Goal: Task Accomplishment & Management: Manage account settings

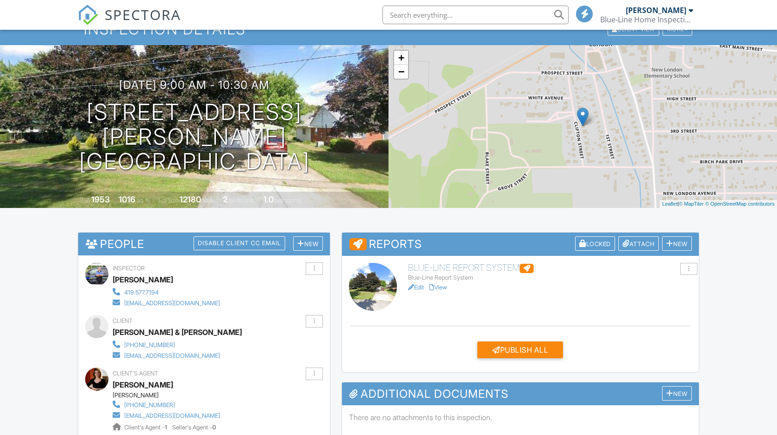
scroll to position [74, 0]
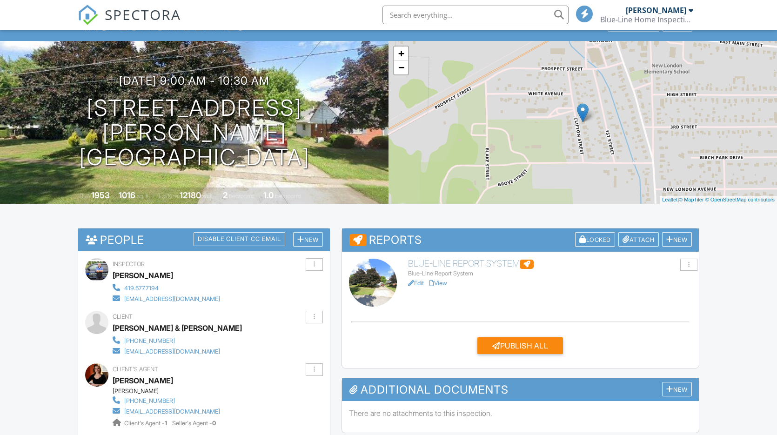
click at [453, 272] on div "Blue-Line Report System" at bounding box center [550, 273] width 284 height 7
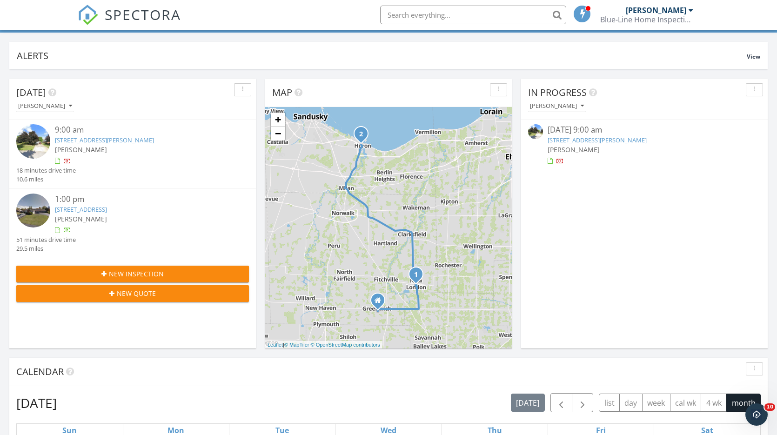
click at [83, 211] on link "[STREET_ADDRESS]" at bounding box center [81, 209] width 52 height 8
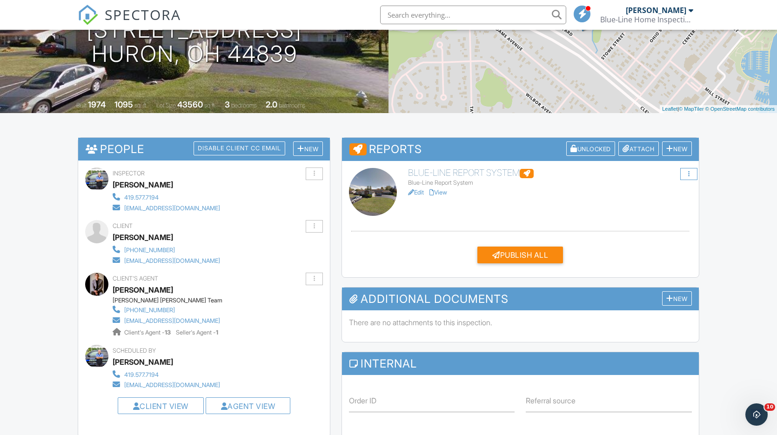
click at [692, 176] on div at bounding box center [688, 174] width 17 height 13
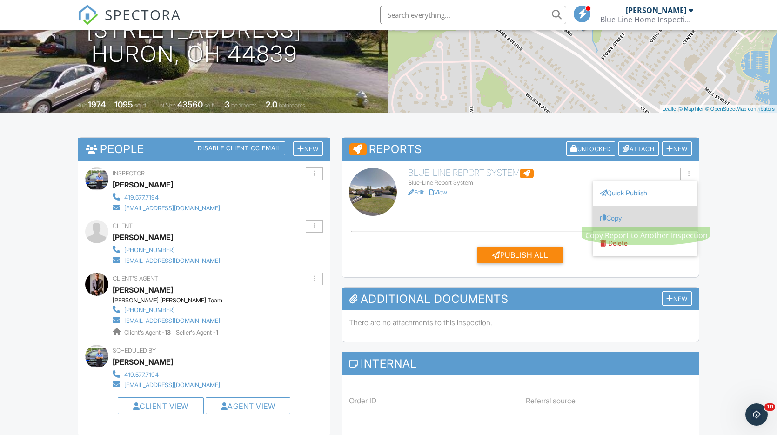
click at [639, 219] on link "Copy" at bounding box center [645, 218] width 90 height 10
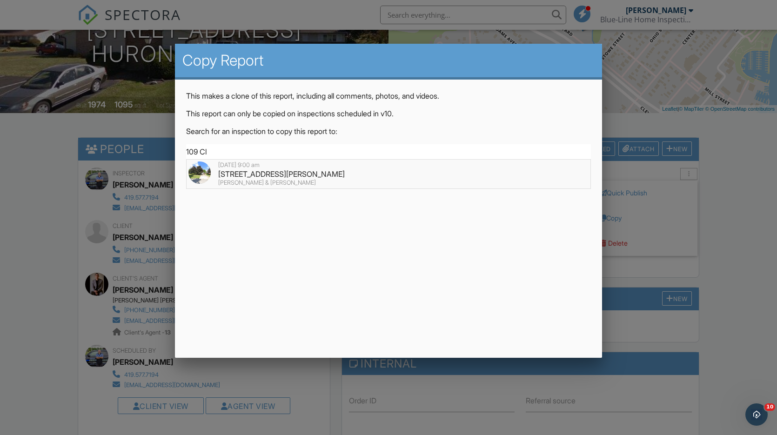
click at [274, 175] on div "109 Clifton St, New London, OH 44851" at bounding box center [388, 174] width 401 height 10
type input "109 Clifton St, New London, OH 44851"
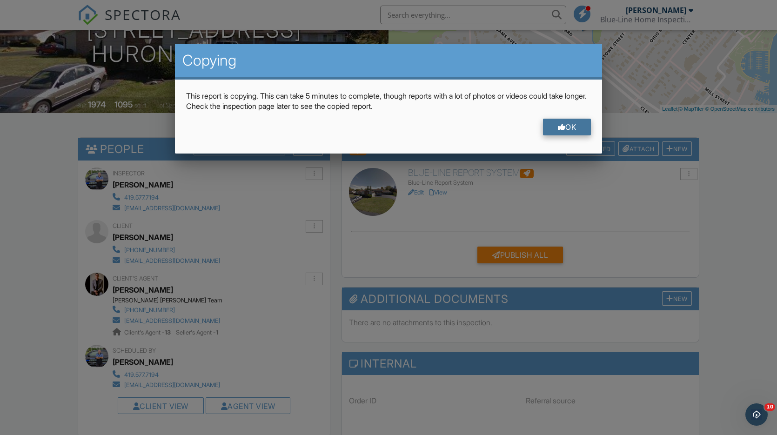
click at [565, 128] on div "OK" at bounding box center [567, 127] width 48 height 17
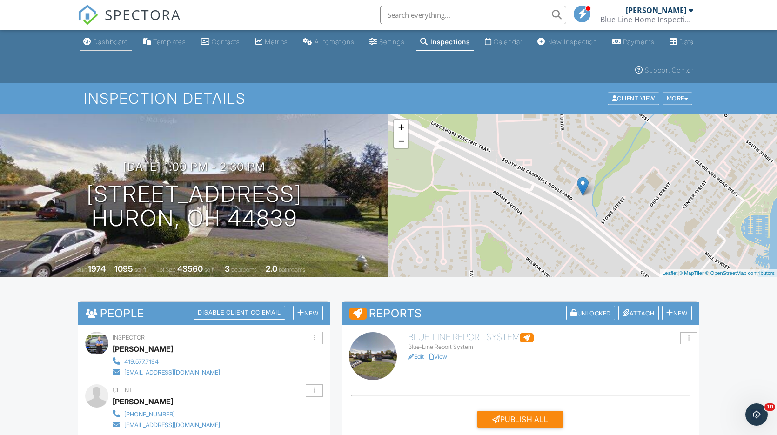
click at [103, 41] on div "Dashboard" at bounding box center [110, 42] width 35 height 8
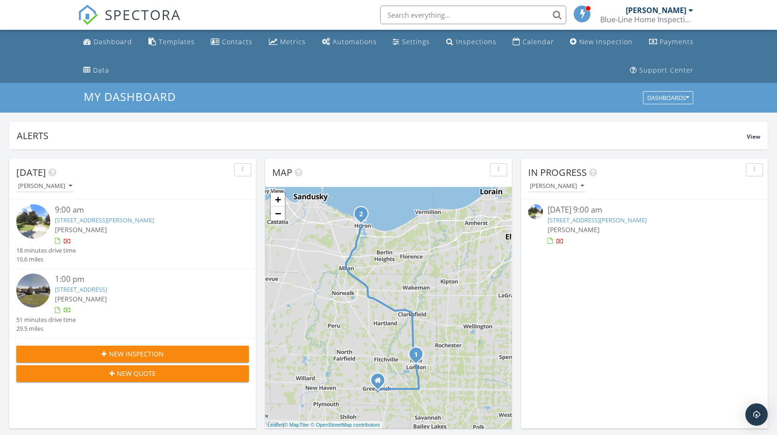
click at [103, 221] on link "109 Clifton St, New London, OH 44851" at bounding box center [104, 220] width 99 height 8
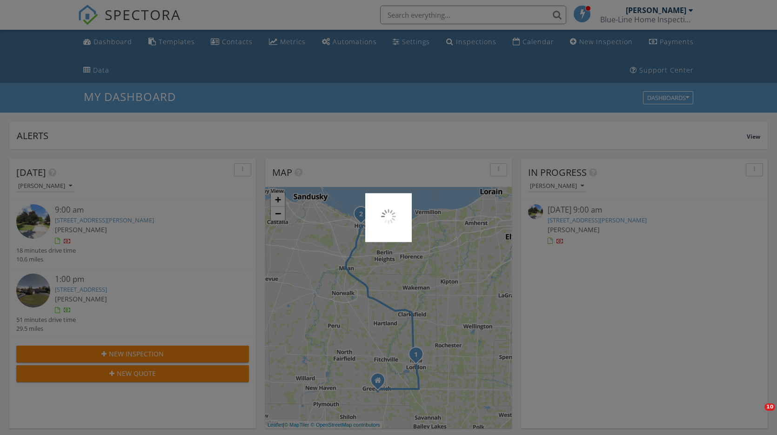
scroll to position [847, 777]
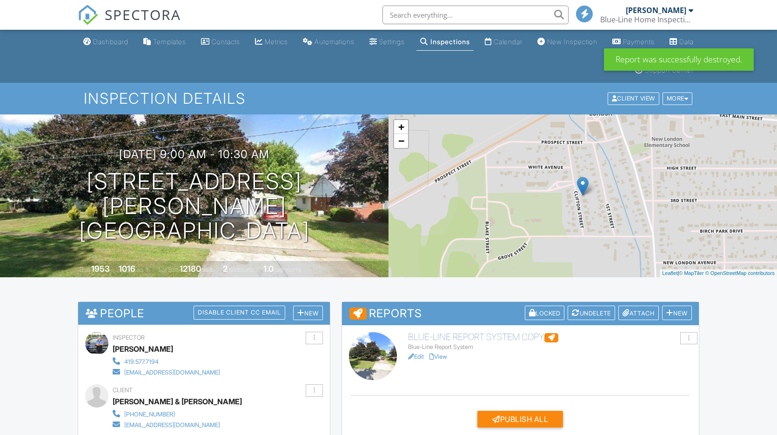
click at [442, 343] on div "Blue-Line Report System" at bounding box center [550, 346] width 284 height 7
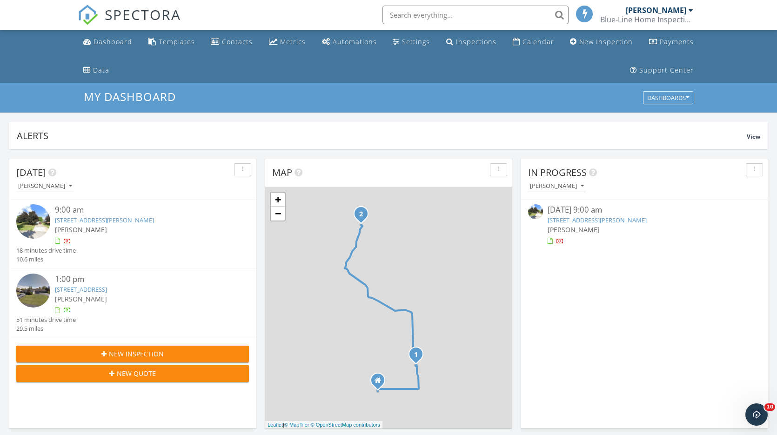
click at [113, 220] on link "[STREET_ADDRESS][PERSON_NAME]" at bounding box center [104, 220] width 99 height 8
click at [68, 292] on link "[STREET_ADDRESS]" at bounding box center [81, 289] width 52 height 8
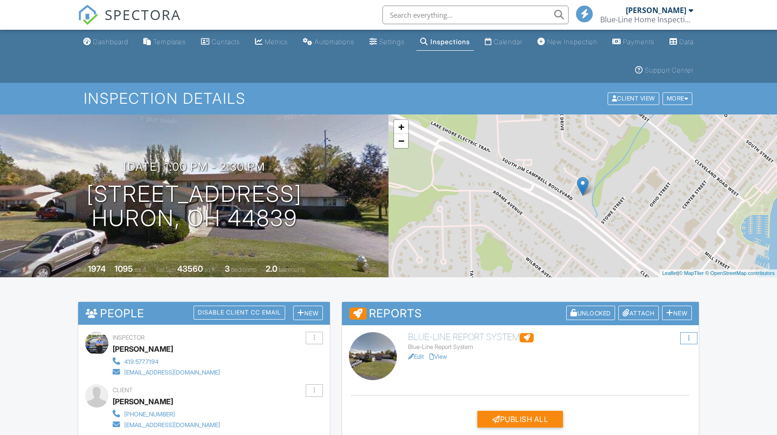
click at [687, 339] on div at bounding box center [688, 338] width 17 height 13
click at [635, 411] on link "Delete" at bounding box center [645, 407] width 90 height 10
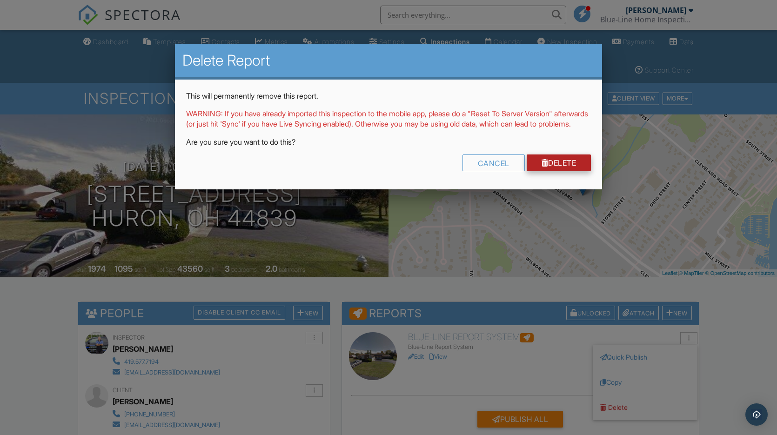
click at [556, 171] on link "Delete" at bounding box center [559, 162] width 65 height 17
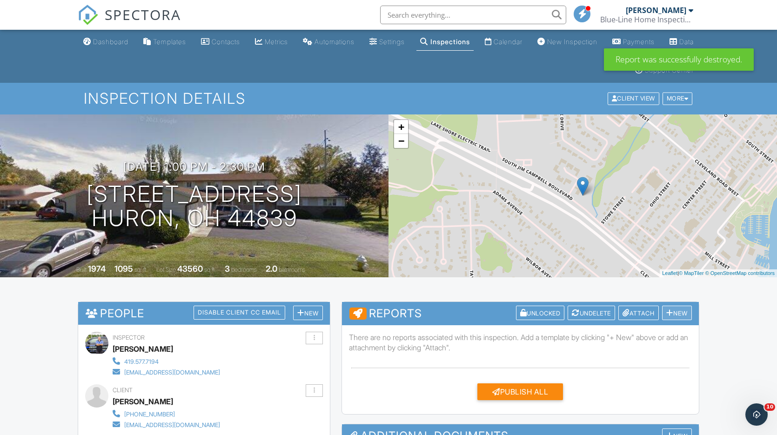
click at [676, 315] on div "New" at bounding box center [677, 313] width 30 height 14
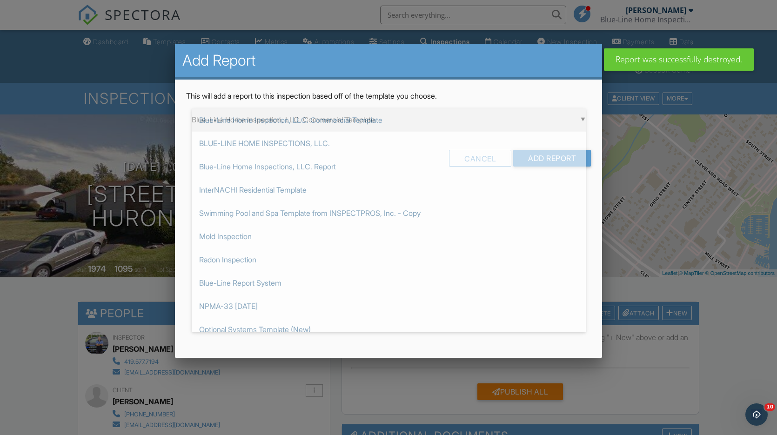
click at [423, 121] on div "▼ Blue-Line Home Inspection, LLC. Commercial Template Blue-Line Home Inspection…" at bounding box center [389, 119] width 394 height 23
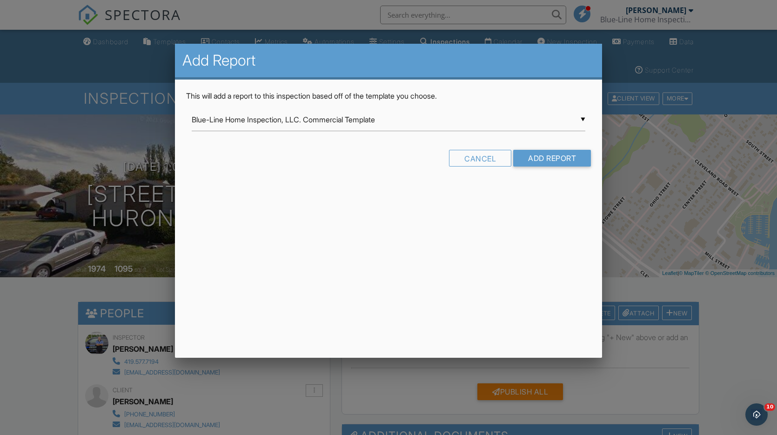
click at [289, 281] on div "Add Report This will add a report to this inspection based off of the template …" at bounding box center [389, 201] width 428 height 314
click at [484, 124] on div "▼ Blue-Line Home Inspection, LLC. Commercial Template Blue-Line Home Inspection…" at bounding box center [389, 119] width 394 height 23
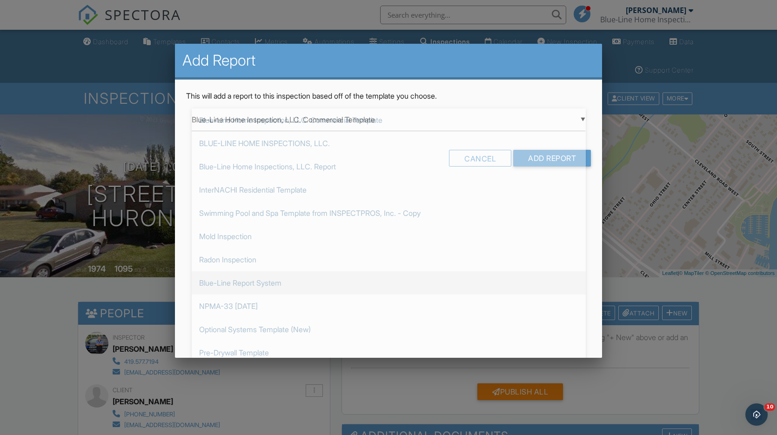
click at [267, 281] on span "Blue-Line Report System" at bounding box center [389, 282] width 394 height 23
type input "Blue-Line Report System"
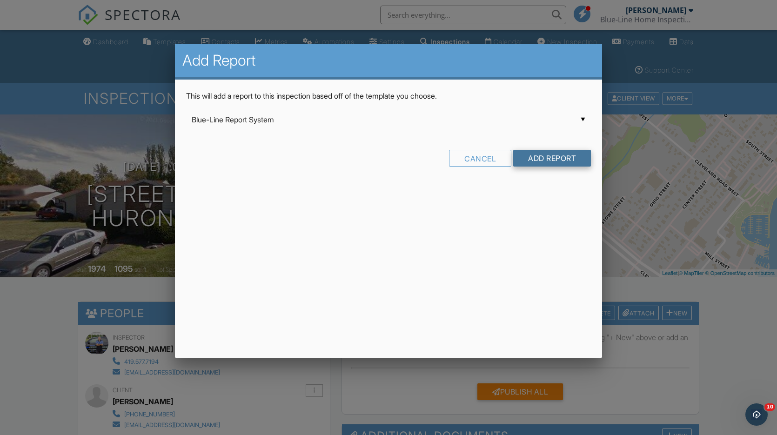
click at [538, 155] on input "Add Report" at bounding box center [552, 158] width 78 height 17
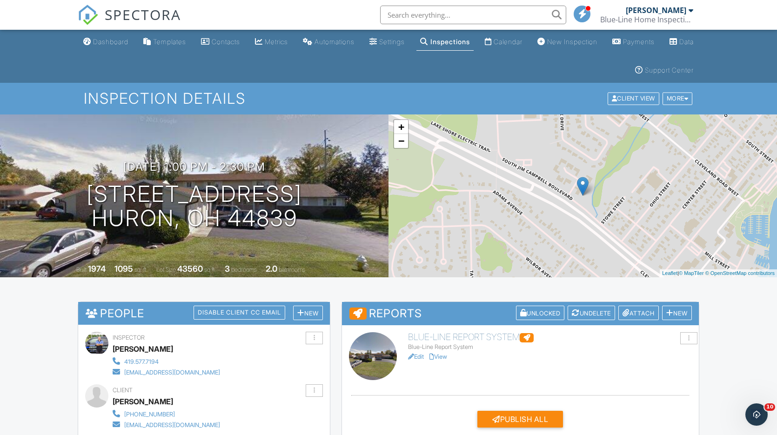
click at [444, 343] on div "Blue-Line Report System" at bounding box center [550, 346] width 284 height 7
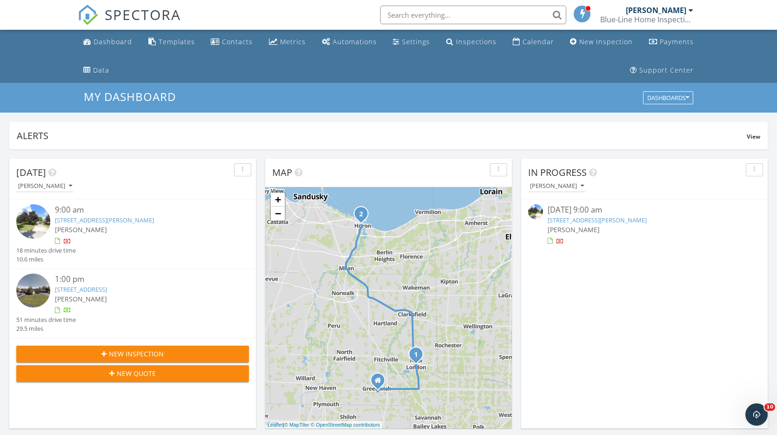
click at [73, 225] on div "[PERSON_NAME]" at bounding box center [142, 230] width 174 height 10
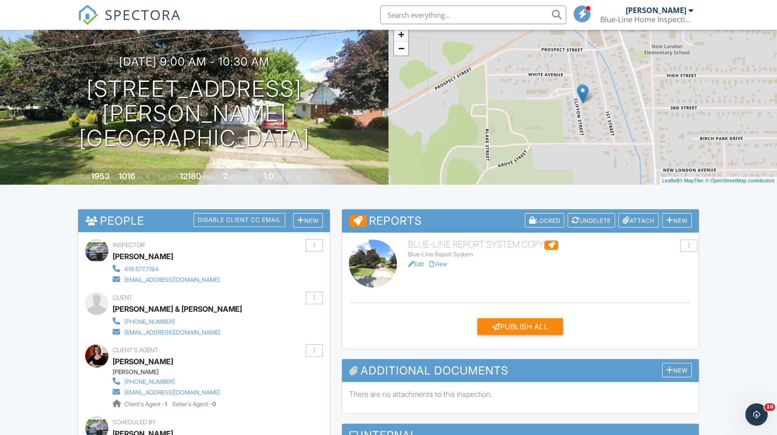
click at [423, 248] on h6 "Blue-Line Report System Copy" at bounding box center [550, 245] width 284 height 10
